Goal: Find specific page/section: Find specific page/section

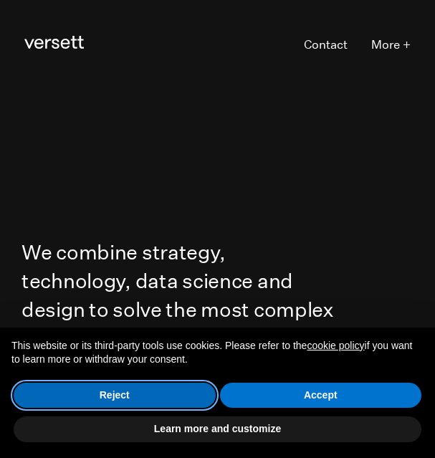
click at [183, 391] on button "Reject" at bounding box center [115, 396] width 202 height 26
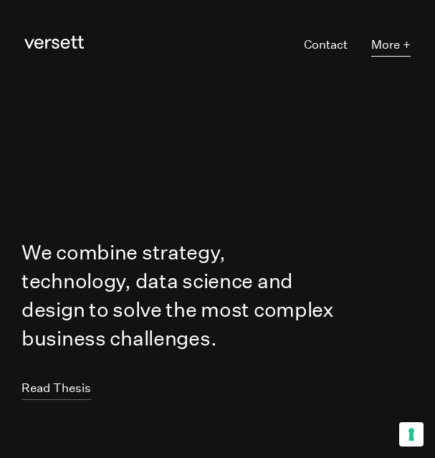
click at [396, 49] on button "More +" at bounding box center [390, 45] width 39 height 23
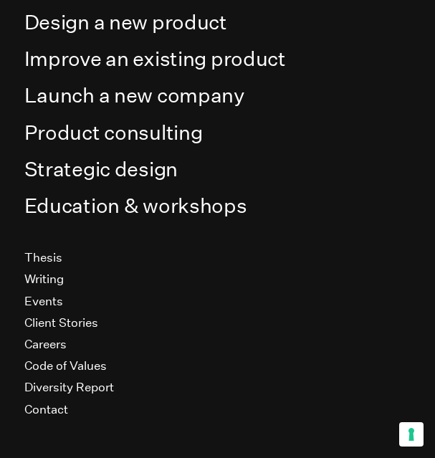
scroll to position [146, 0]
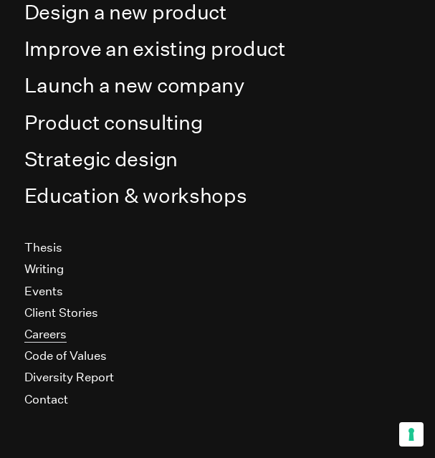
click at [63, 340] on link "Careers" at bounding box center [45, 334] width 42 height 16
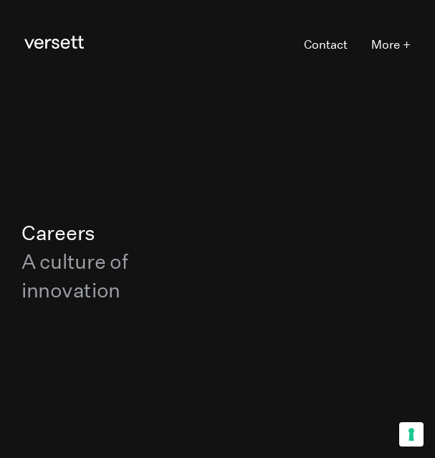
click at [76, 239] on h1 "Careers A culture of innovation" at bounding box center [106, 262] width 168 height 86
click at [72, 271] on span "A culture of innovation" at bounding box center [75, 276] width 107 height 52
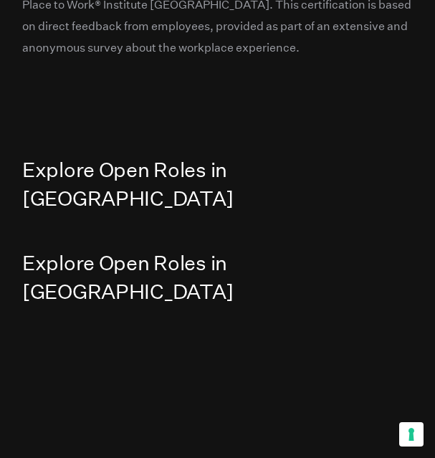
scroll to position [1692, 0]
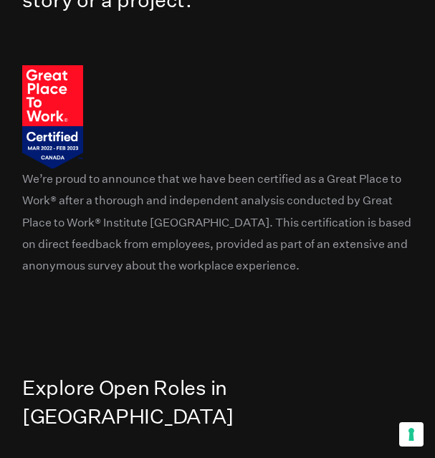
click at [234, 376] on link "Explore Open Roles in [GEOGRAPHIC_DATA]" at bounding box center [127, 402] width 211 height 53
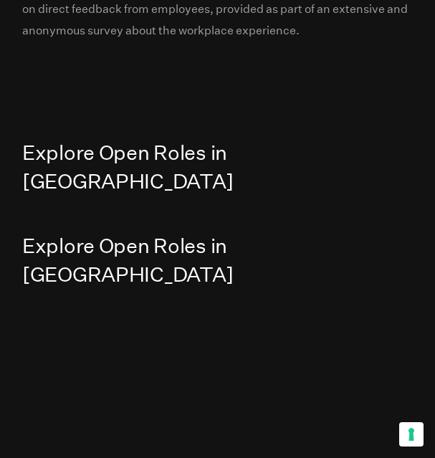
scroll to position [1927, 0]
